Goal: Task Accomplishment & Management: Manage account settings

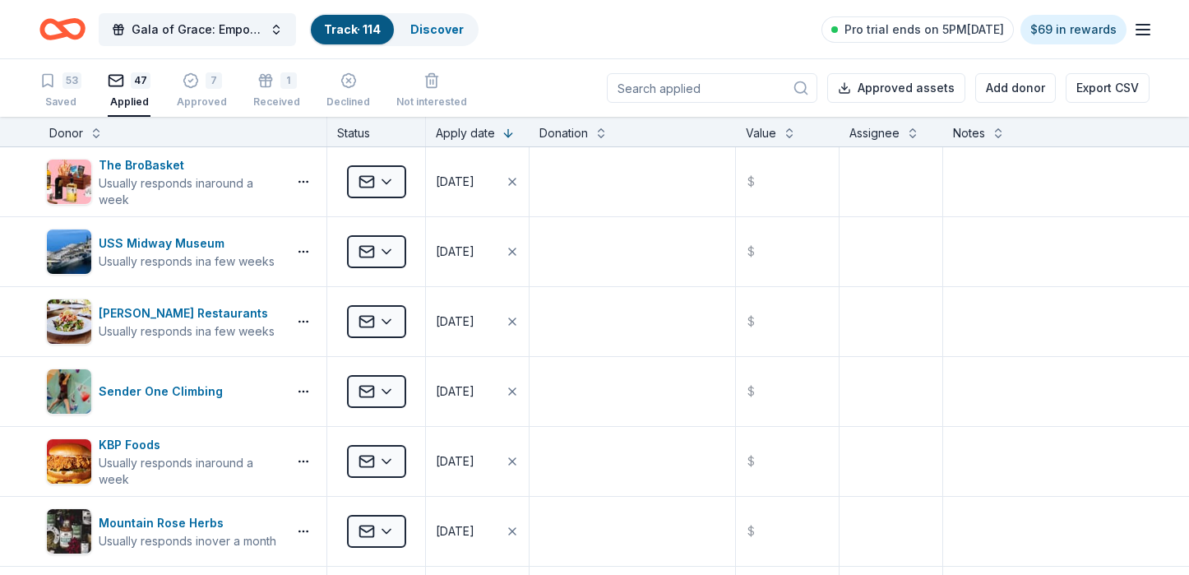
scroll to position [822, 0]
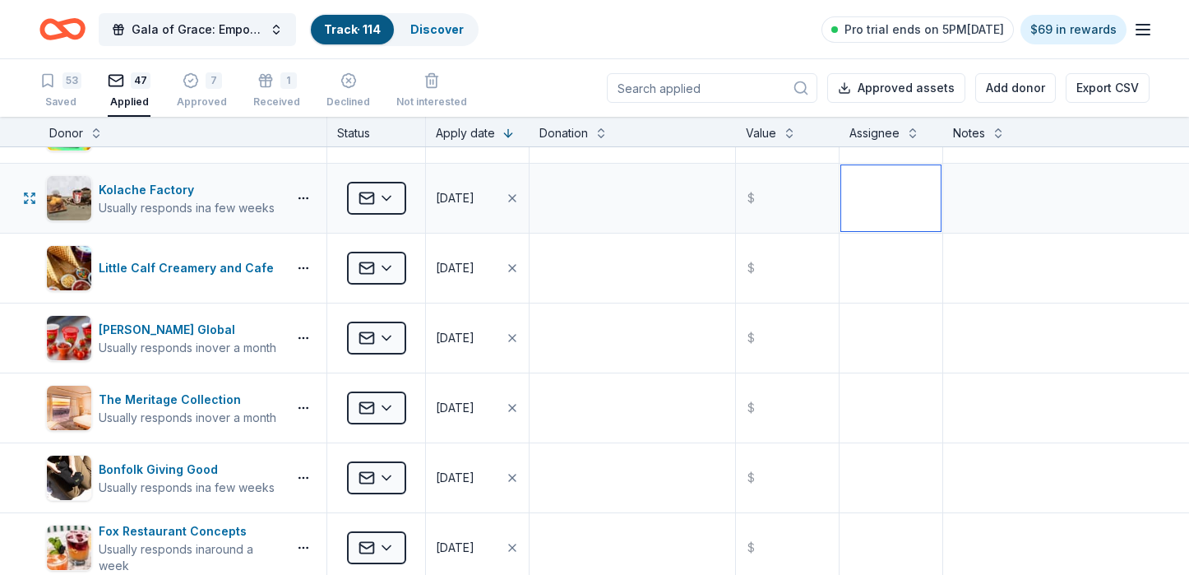
click at [907, 183] on textarea at bounding box center [890, 198] width 99 height 66
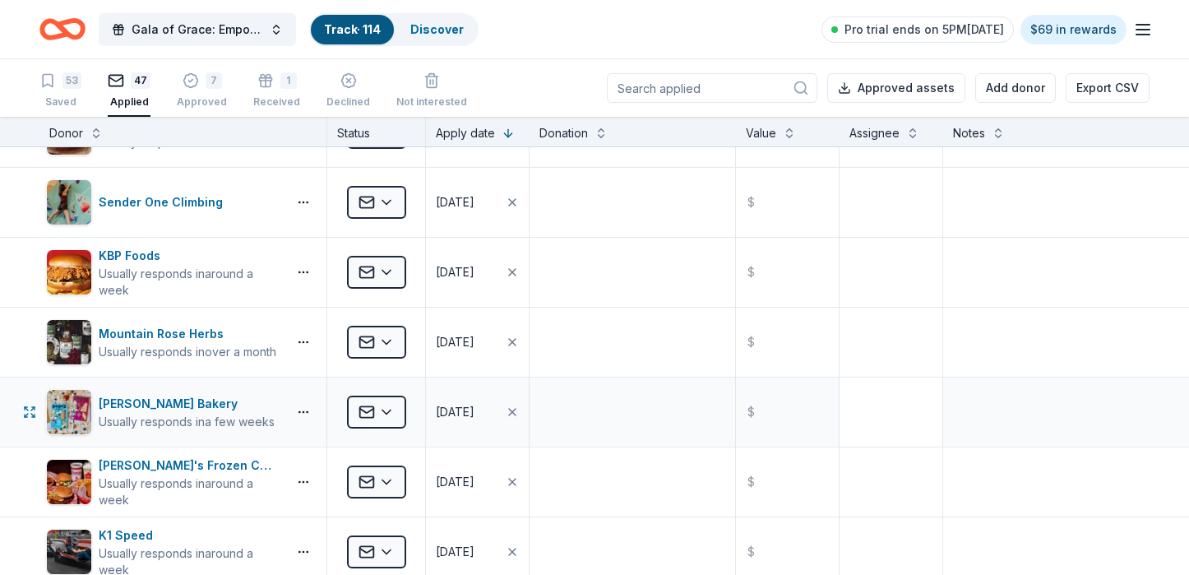
scroll to position [0, 0]
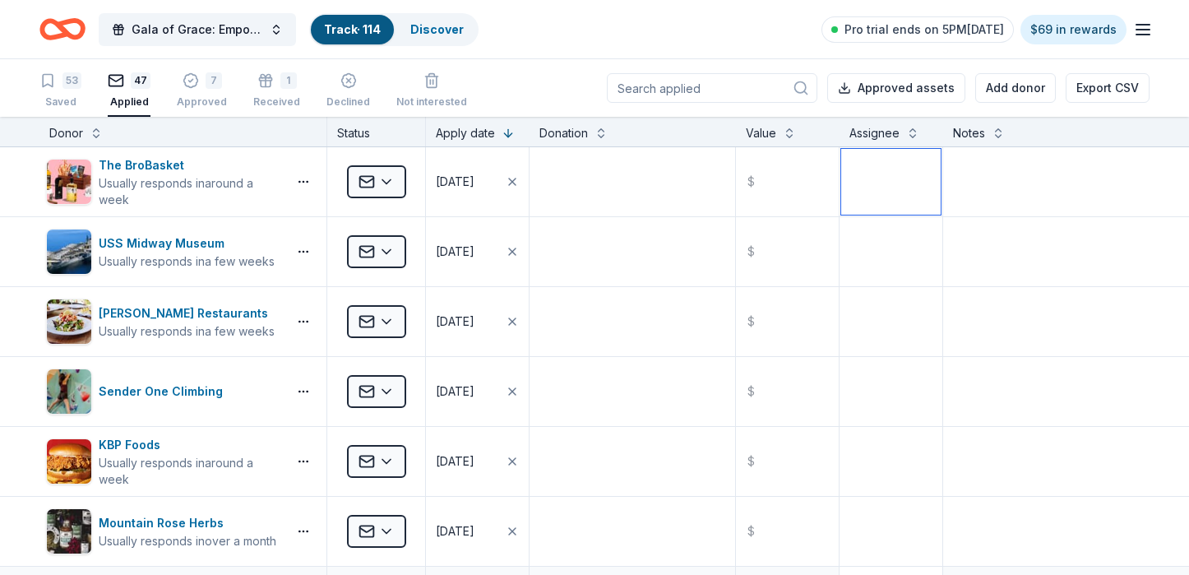
click at [887, 193] on textarea at bounding box center [890, 182] width 99 height 66
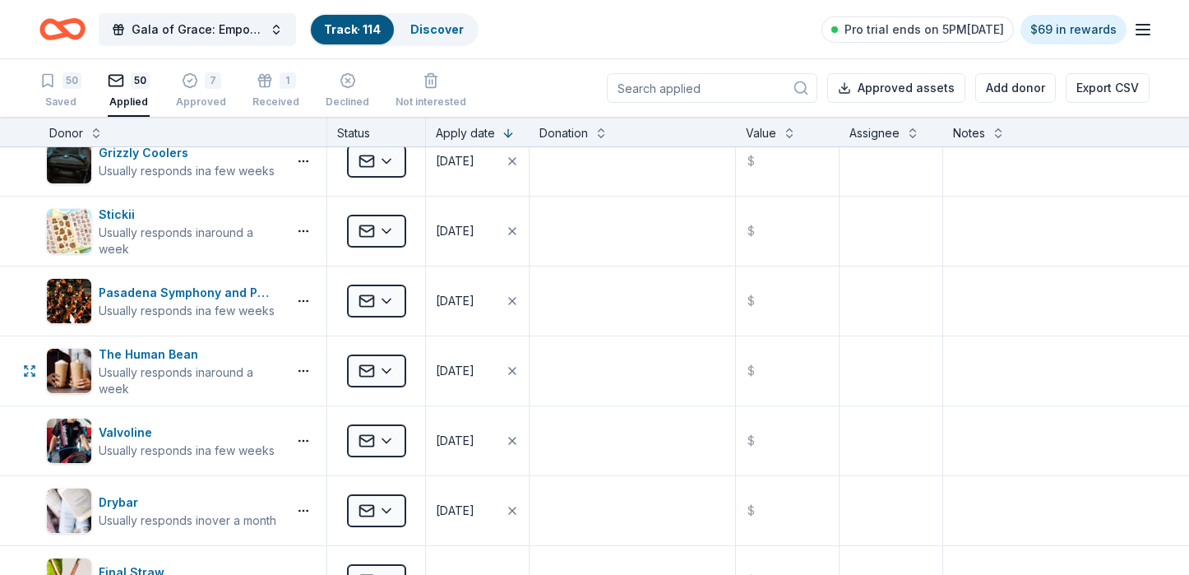
scroll to position [2713, 0]
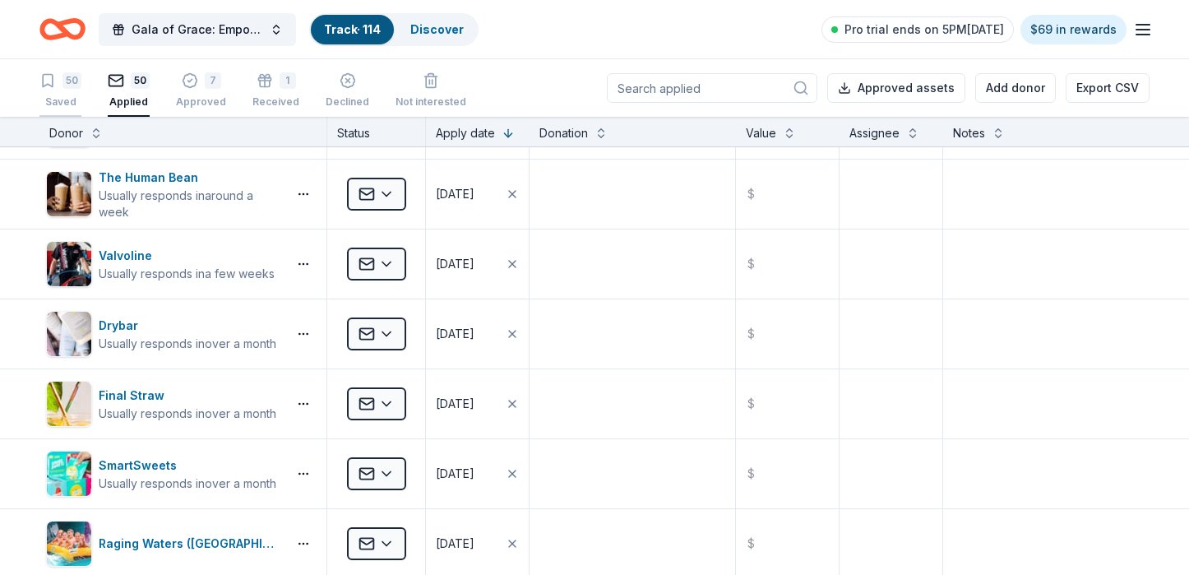
click at [67, 84] on div "50" at bounding box center [71, 80] width 19 height 16
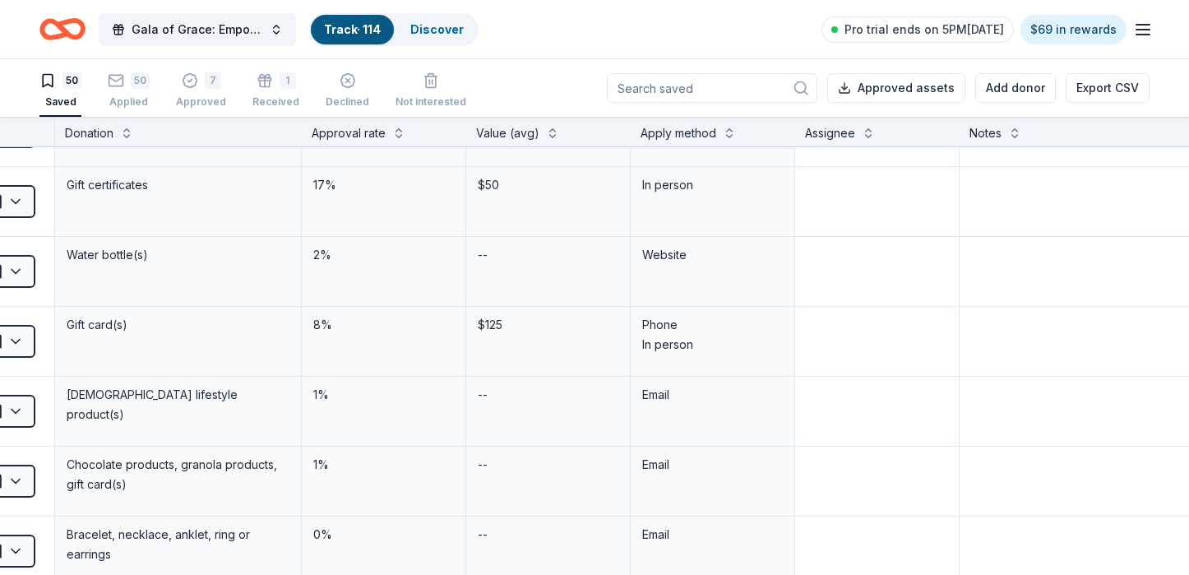
scroll to position [530, 371]
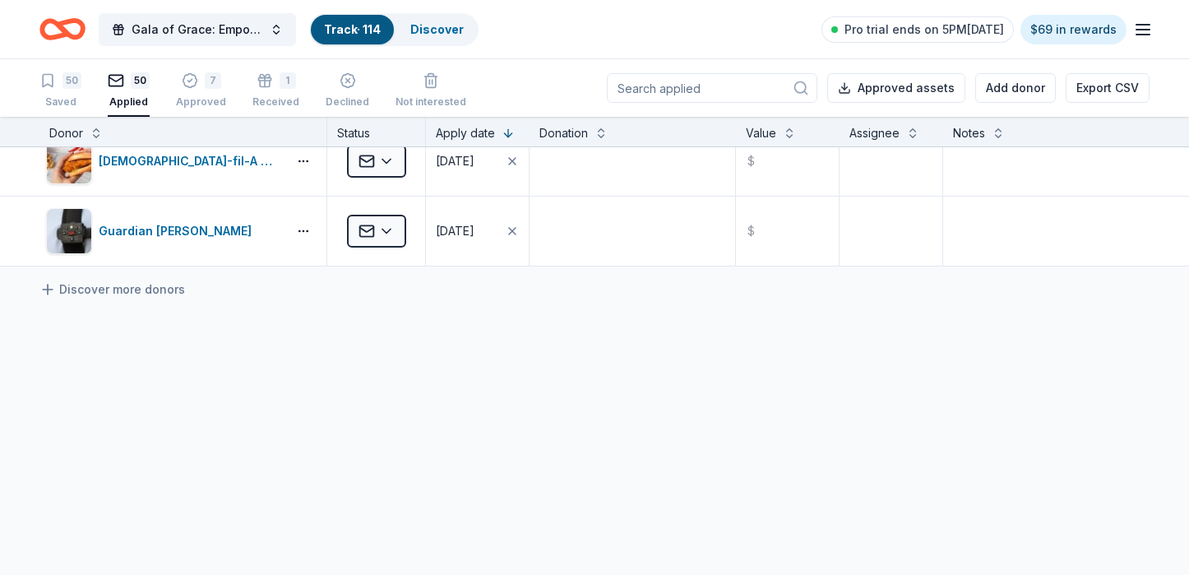
scroll to position [1, 0]
click at [44, 95] on div "Saved" at bounding box center [60, 101] width 42 height 13
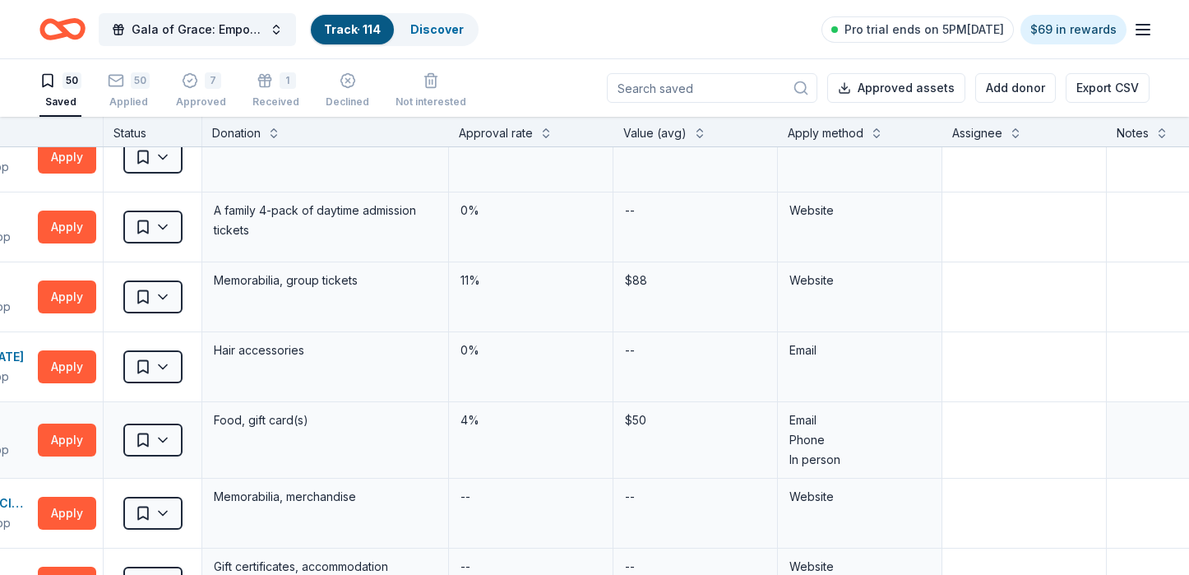
scroll to position [0, 224]
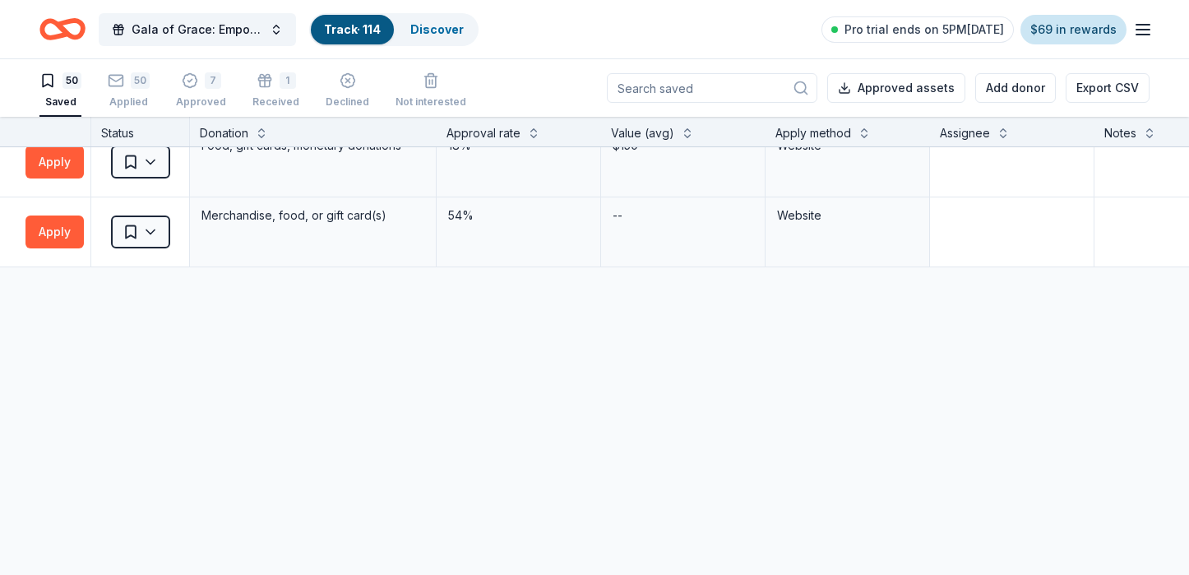
scroll to position [3407, 236]
